Goal: Obtain resource: Download file/media

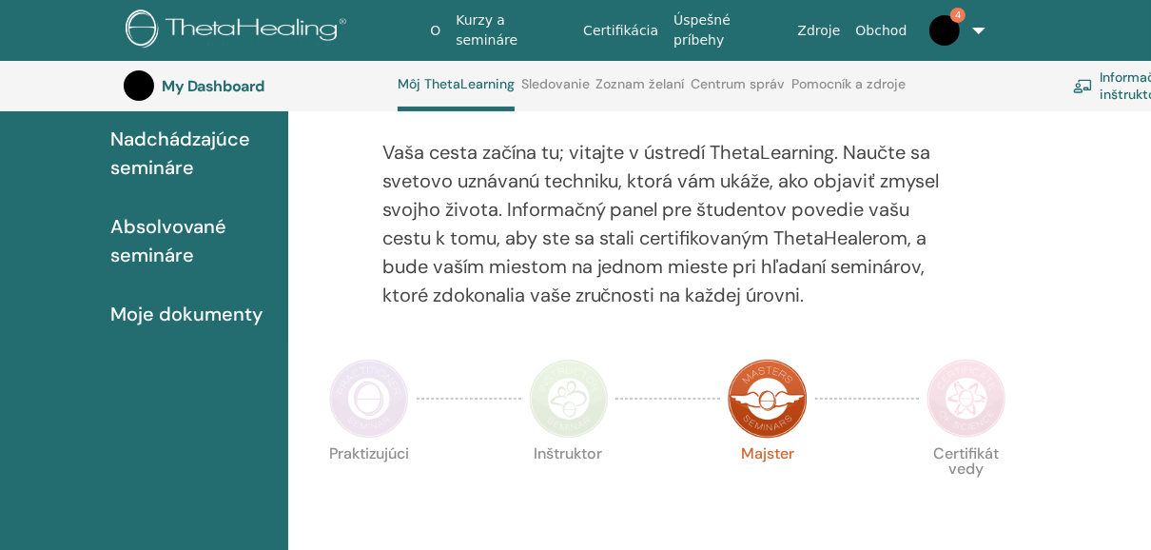
scroll to position [156, 0]
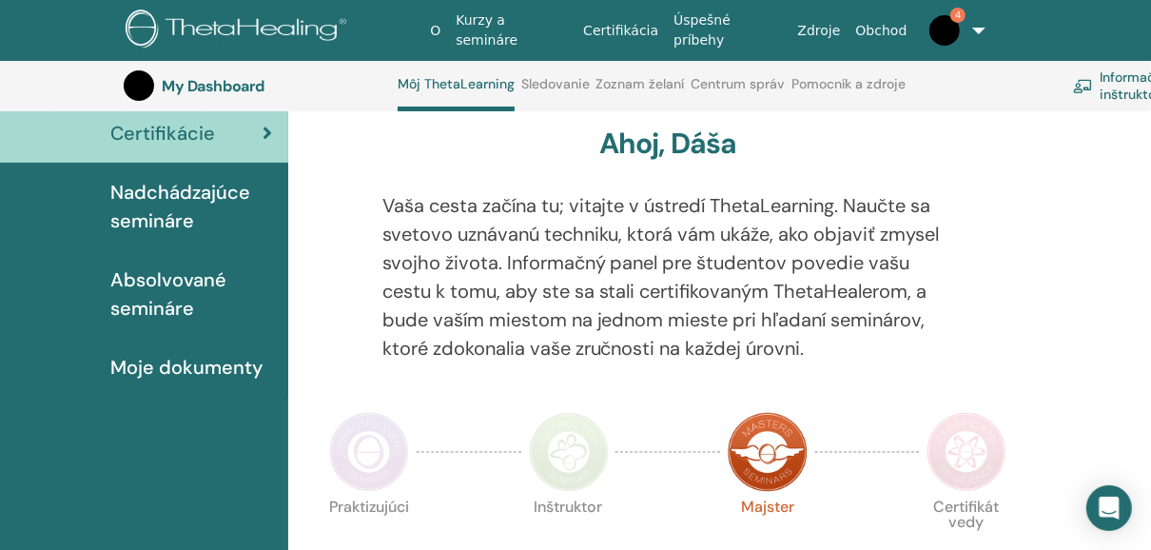
click at [201, 208] on span "Nadchádzajúce semináre" at bounding box center [191, 206] width 163 height 57
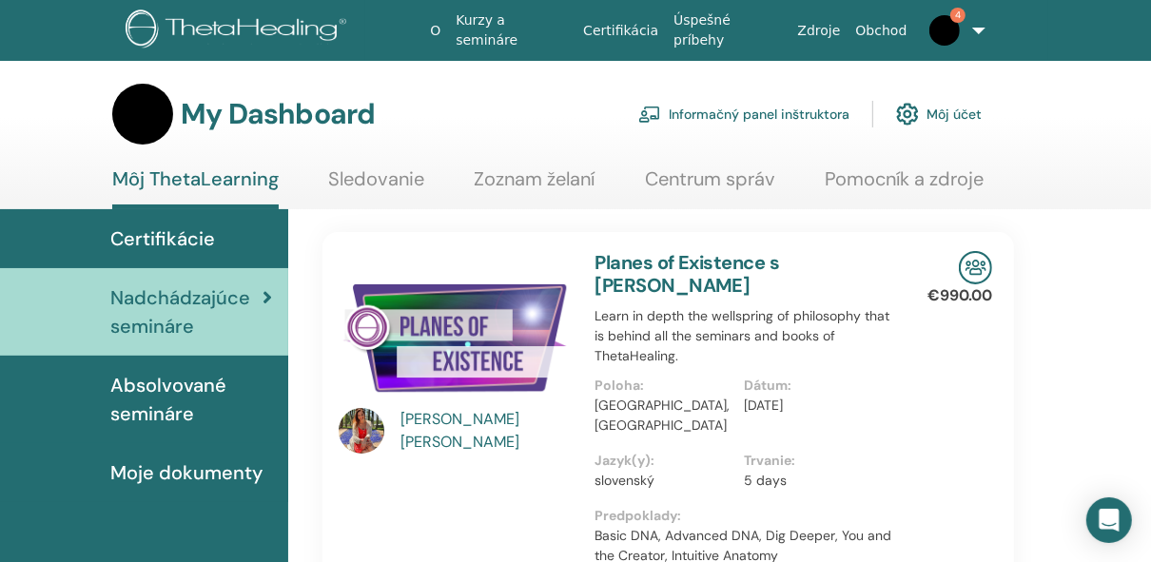
click at [199, 248] on span "Certifikácie" at bounding box center [162, 239] width 105 height 29
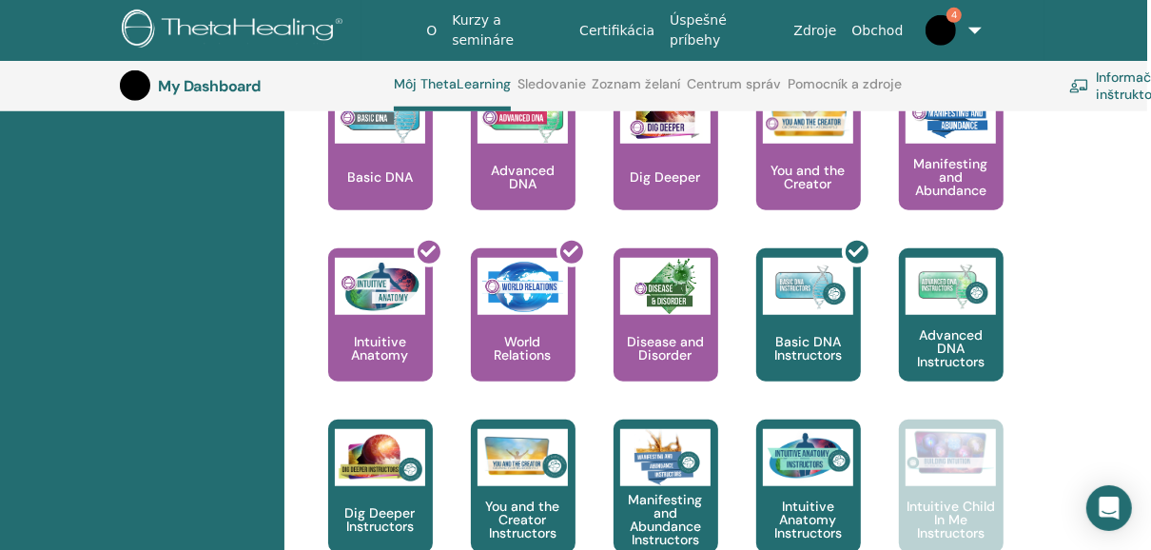
scroll to position [923, 3]
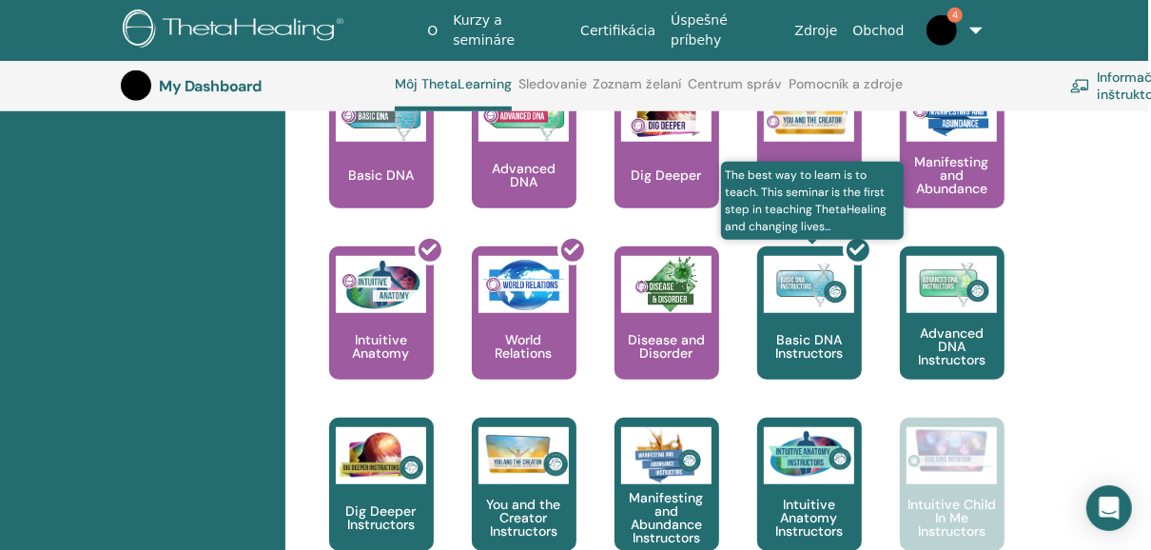
click at [822, 312] on div at bounding box center [821, 320] width 105 height 171
click at [810, 304] on div at bounding box center [821, 320] width 105 height 171
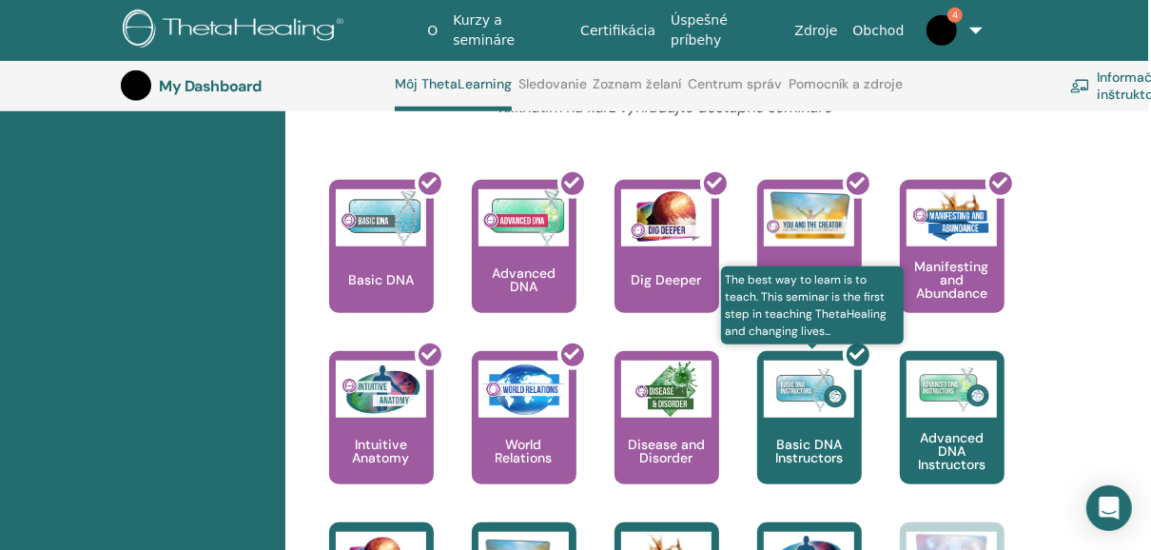
scroll to position [800, 3]
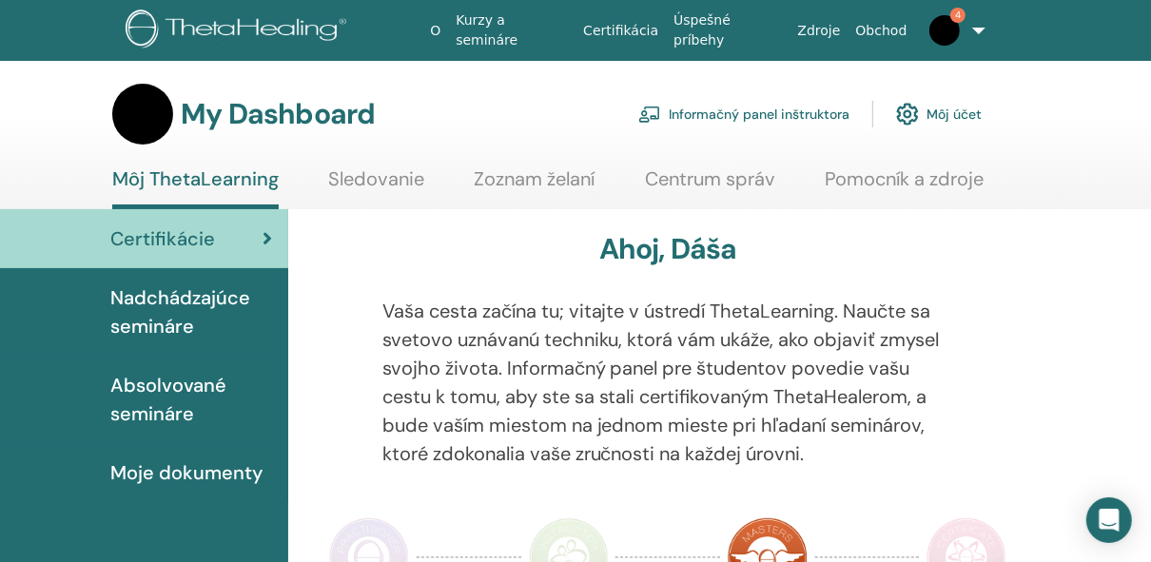
click at [167, 405] on span "Absolvované semináre" at bounding box center [191, 399] width 163 height 57
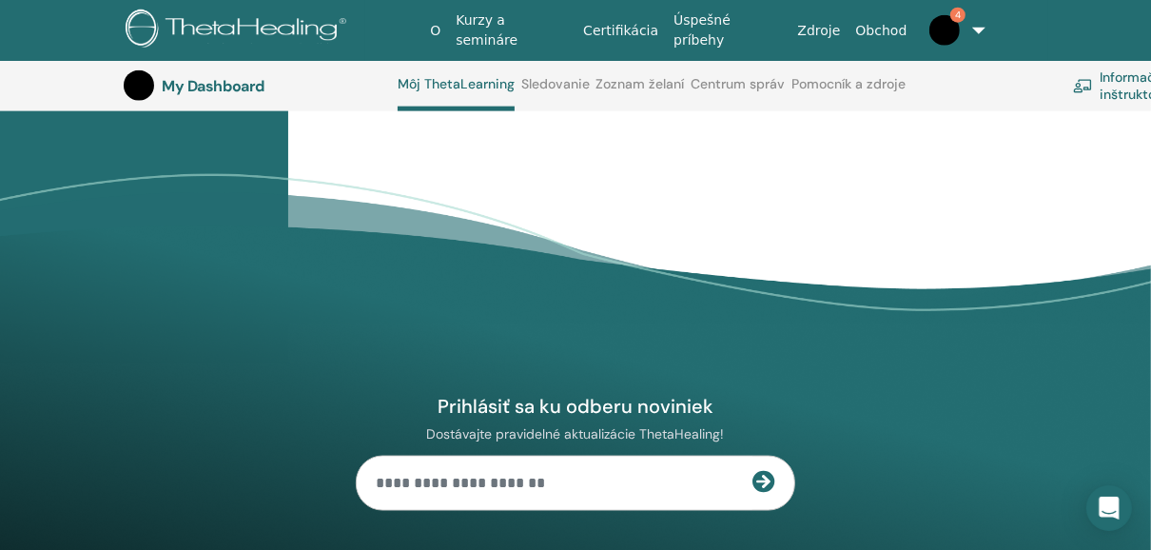
scroll to position [1684, 0]
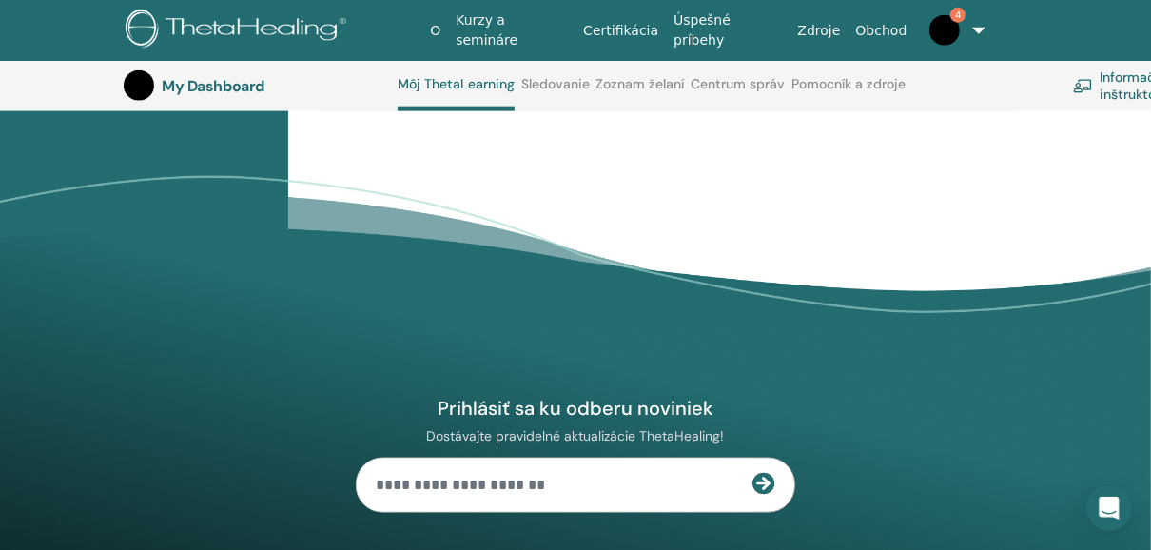
click at [959, 35] on link "Stiahnuť ▼" at bounding box center [941, 25] width 98 height 20
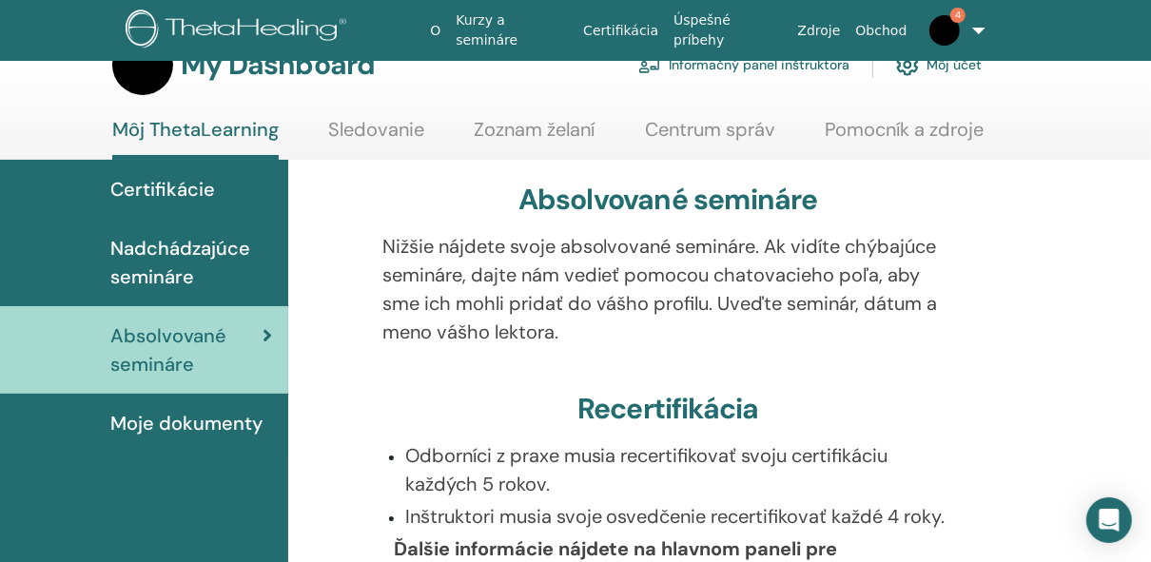
scroll to position [0, 0]
